Goal: Check status: Check status

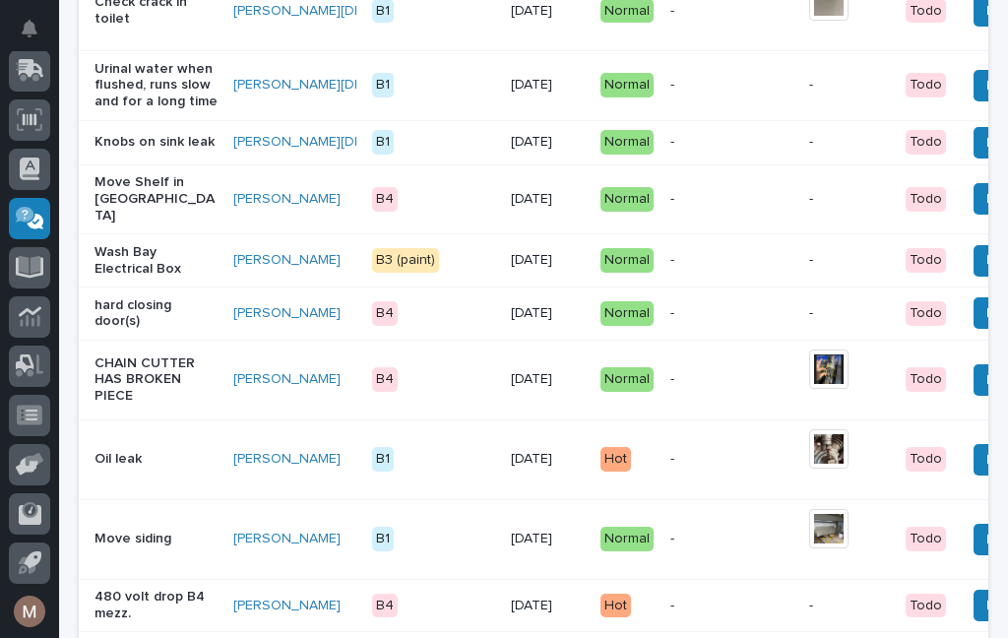
scroll to position [854, 0]
click at [131, 224] on p "Move Shelf in [GEOGRAPHIC_DATA]" at bounding box center [155, 199] width 123 height 49
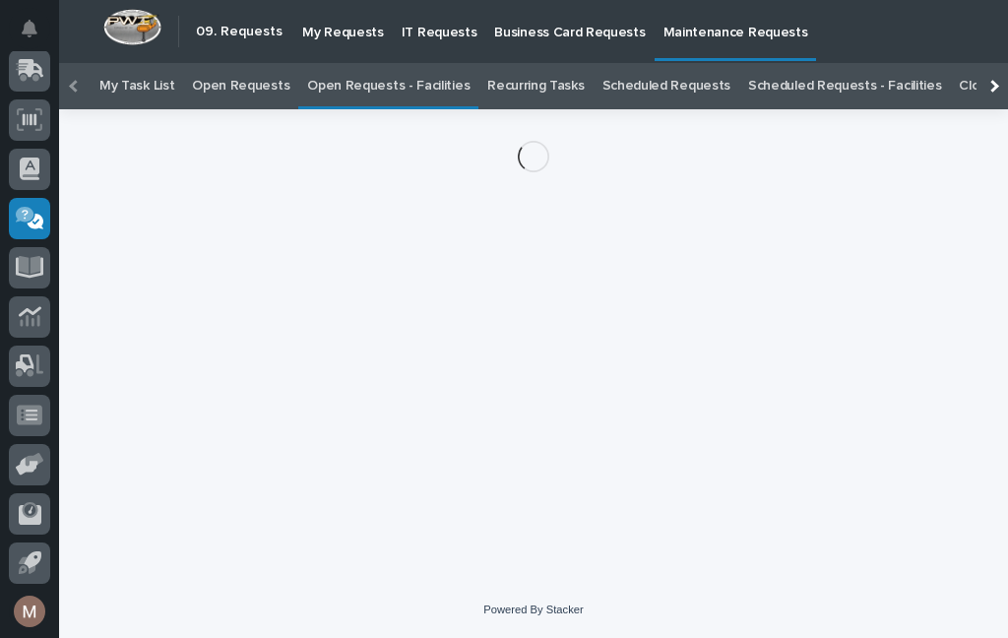
scroll to position [63, 0]
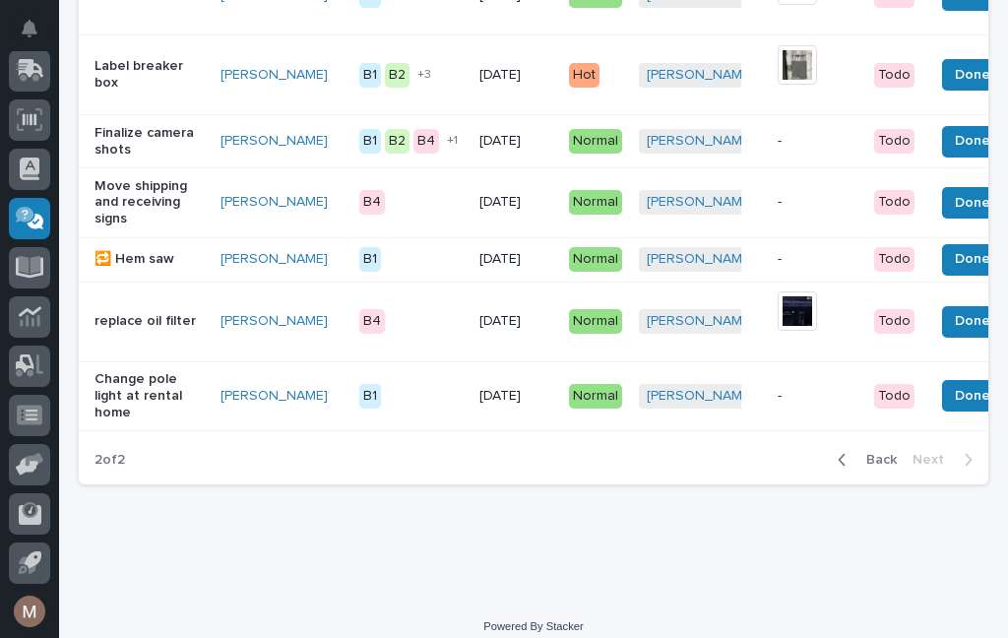
scroll to position [1179, 0]
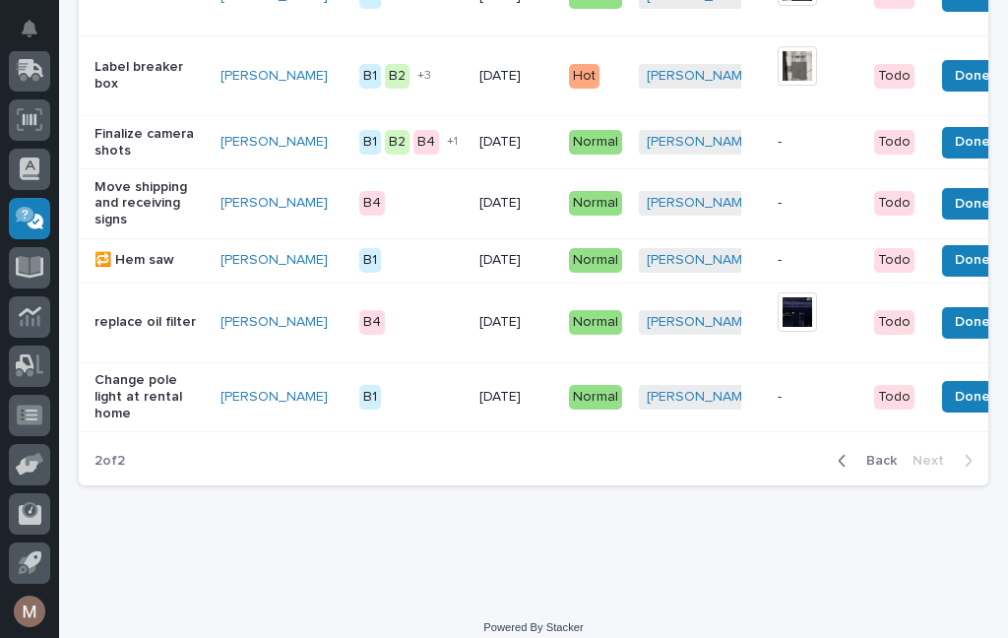
click at [872, 452] on span "Back" at bounding box center [875, 461] width 42 height 18
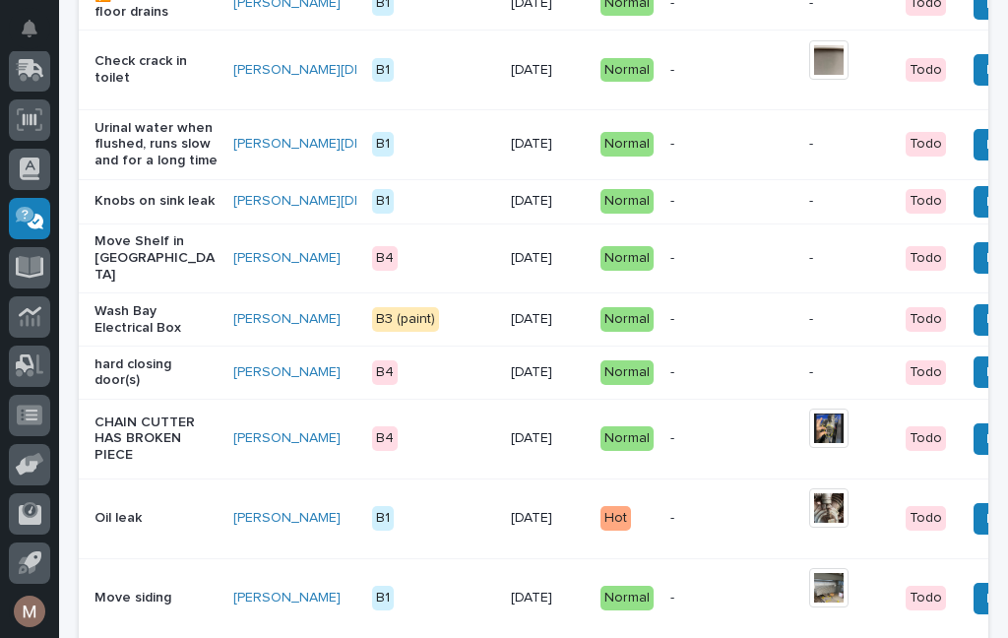
scroll to position [798, 0]
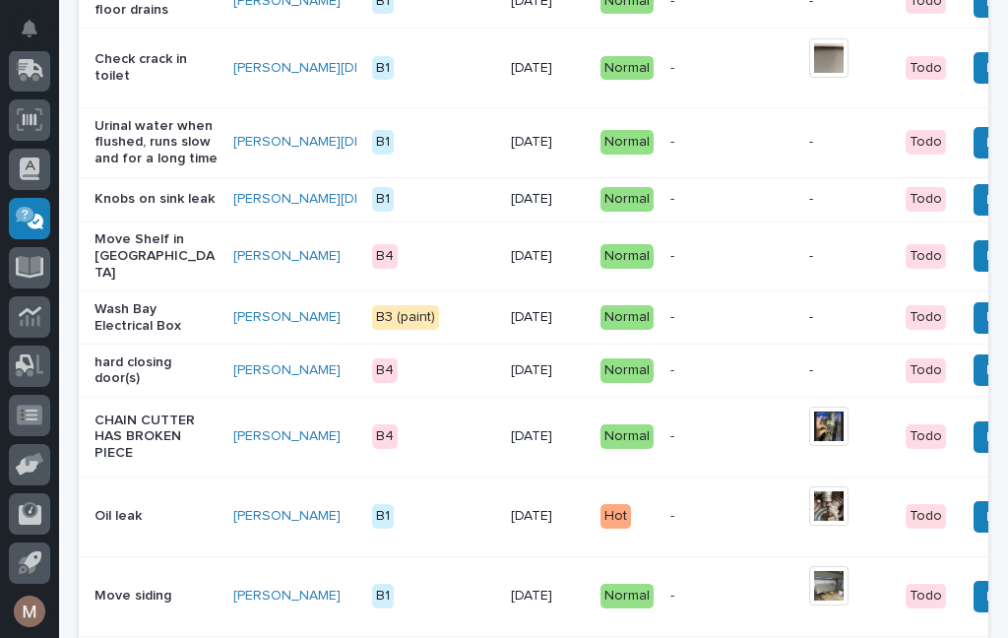
click at [155, 280] on p "Move Shelf in [GEOGRAPHIC_DATA]" at bounding box center [155, 255] width 123 height 49
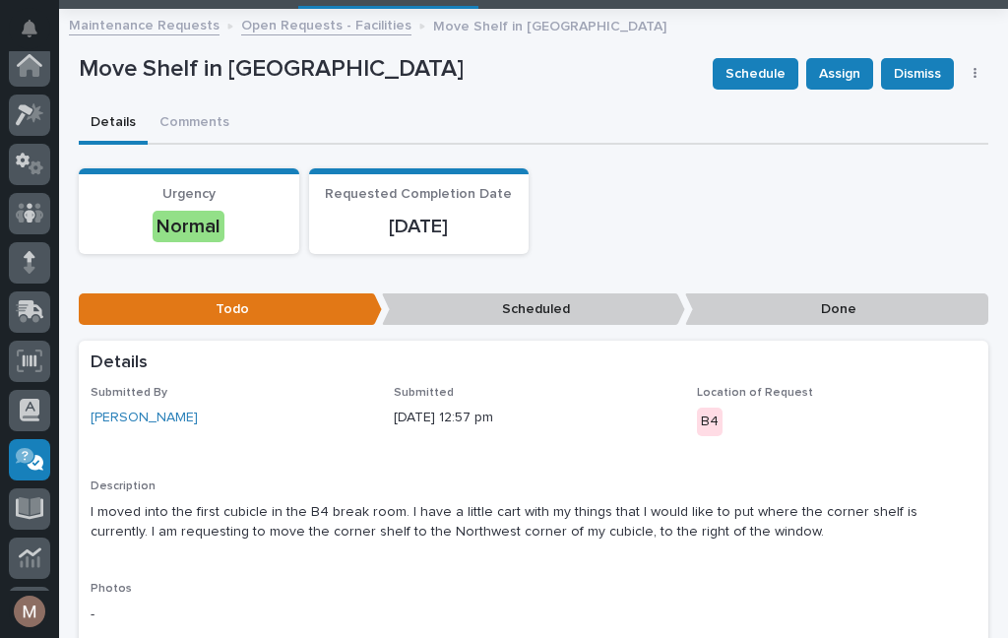
scroll to position [100, 0]
